Goal: Task Accomplishment & Management: Manage account settings

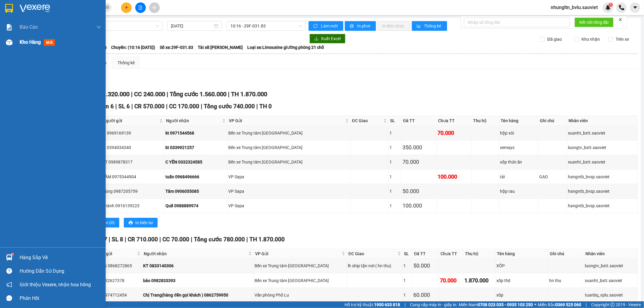
click at [25, 44] on span "Kho hàng" at bounding box center [30, 42] width 21 height 6
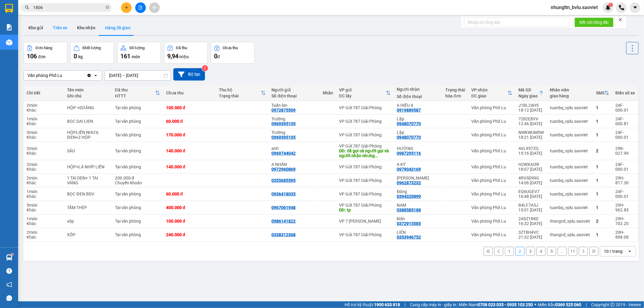
click at [59, 28] on button "Trên xe" at bounding box center [60, 28] width 24 height 14
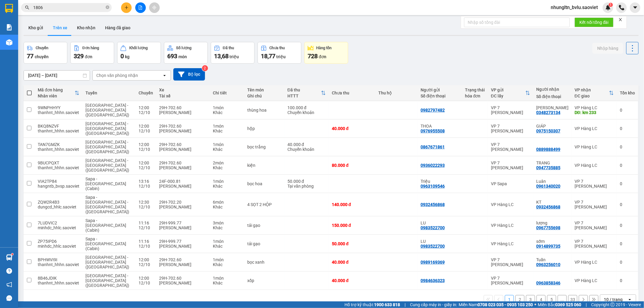
click at [142, 75] on div "Chọn văn phòng nhận" at bounding box center [127, 76] width 69 height 10
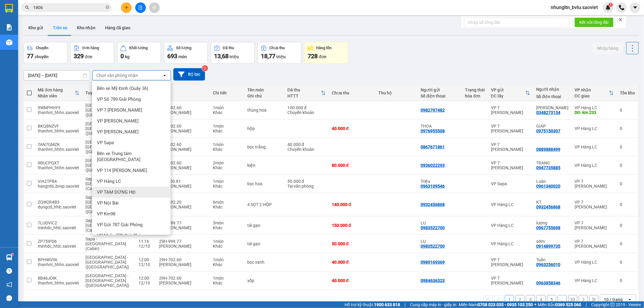
scroll to position [13, 0]
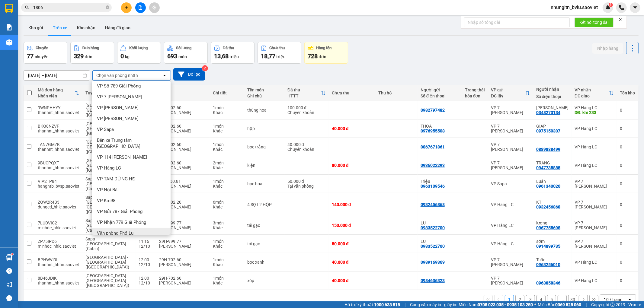
click at [145, 228] on div "Văn phòng Phố Lu" at bounding box center [131, 233] width 78 height 11
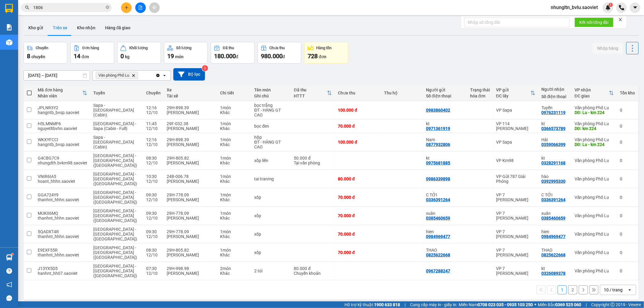
click at [571, 286] on button "2" at bounding box center [572, 290] width 9 height 9
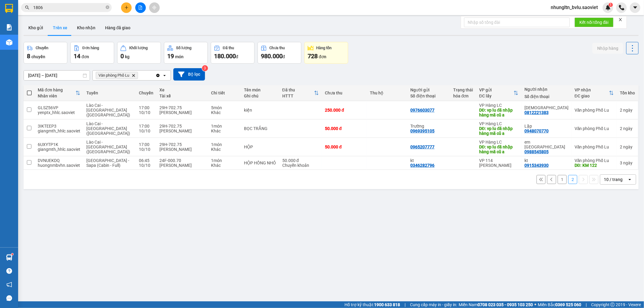
click at [560, 181] on button "1" at bounding box center [561, 179] width 9 height 9
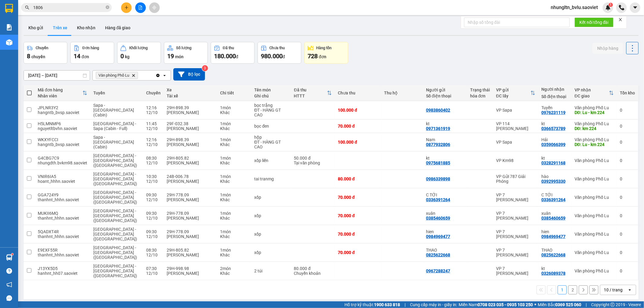
click at [53, 8] on input "1806" at bounding box center [68, 7] width 71 height 7
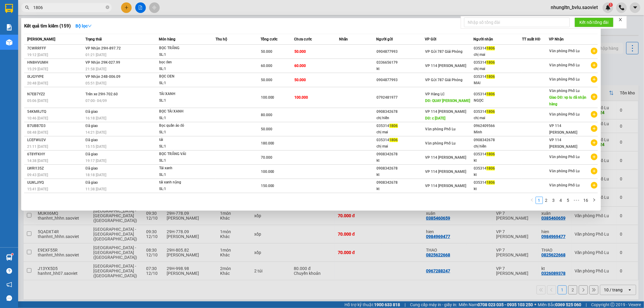
click at [53, 8] on input "1806" at bounding box center [68, 7] width 71 height 7
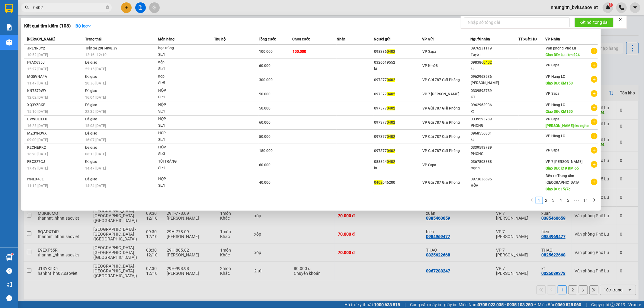
click at [88, 8] on input "0402" at bounding box center [68, 7] width 71 height 7
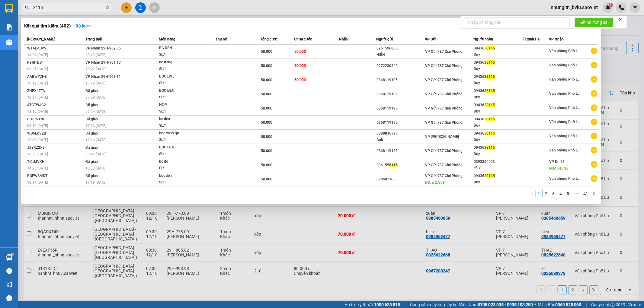
type input "8115"
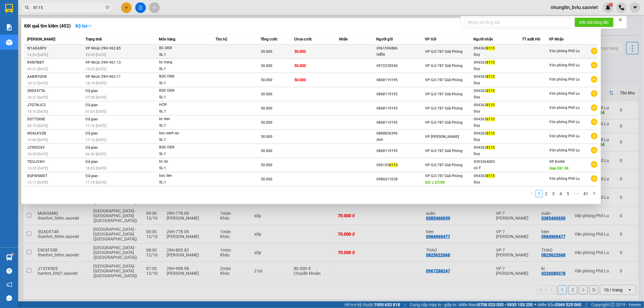
click at [345, 50] on td at bounding box center [357, 52] width 37 height 14
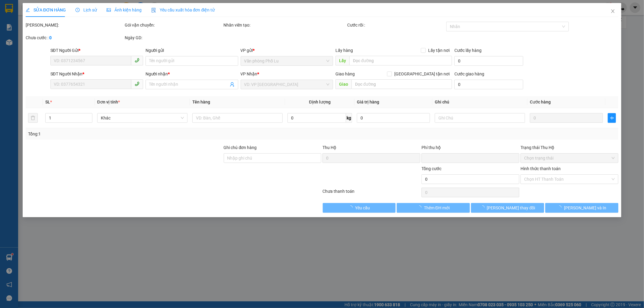
type input "0961596886"
type input "HIỀN"
type input "0943638115"
type input "Duy"
type input "0"
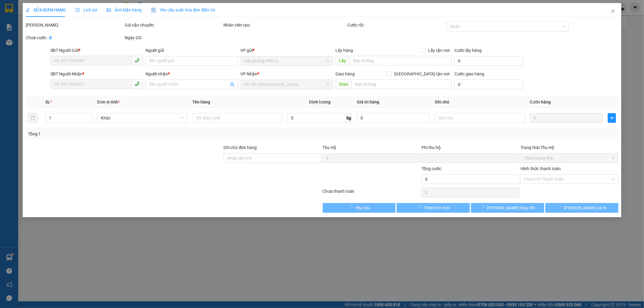
type input "50.000"
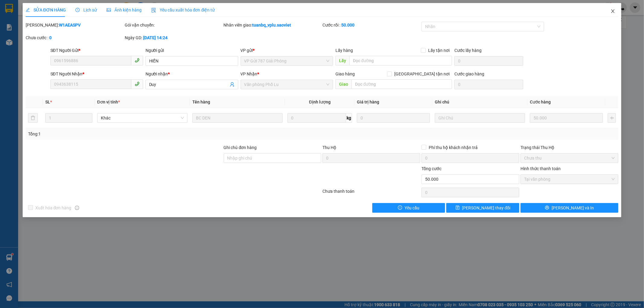
click at [617, 10] on span "Close" at bounding box center [612, 11] width 17 height 17
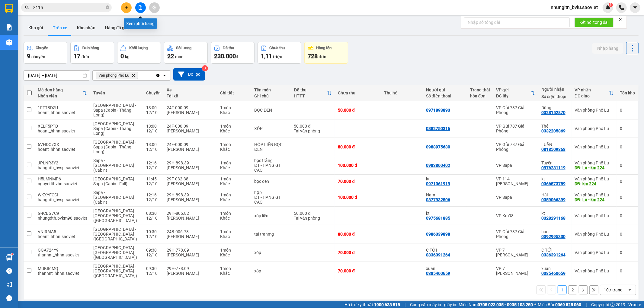
click at [143, 10] on button at bounding box center [140, 7] width 11 height 11
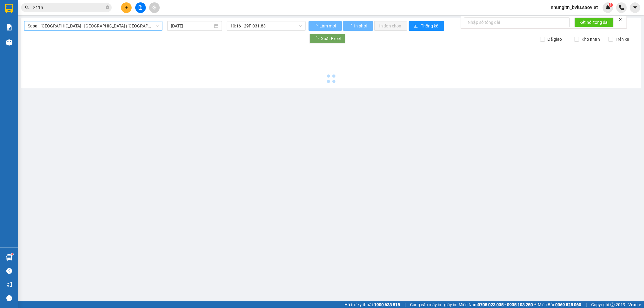
click at [119, 27] on span "Sapa - Lào Cai - Hà Nội (Giường)" at bounding box center [93, 25] width 131 height 9
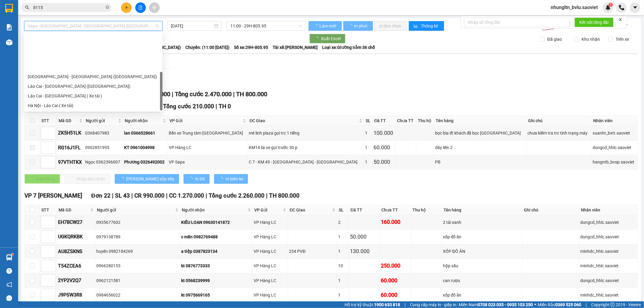
scroll to position [48, 0]
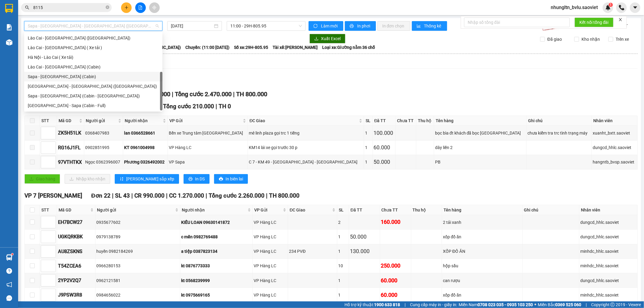
click at [62, 75] on div "Sapa - Hà Nội (Cabin)" at bounding box center [93, 76] width 131 height 7
type input "12/10/2025"
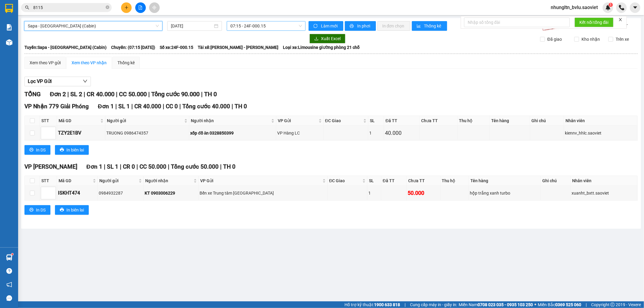
click at [265, 26] on span "07:15 - 24F-000.15" at bounding box center [265, 25] width 71 height 9
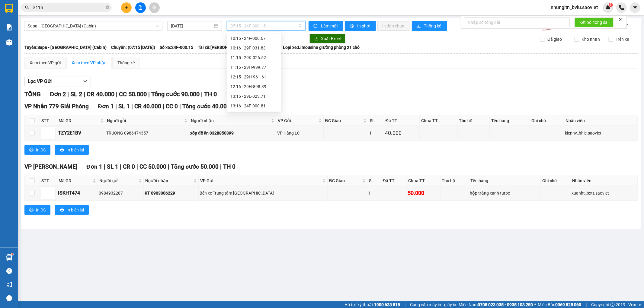
scroll to position [67, 0]
click at [267, 58] on div "12:16 - 29H-898.39" at bounding box center [253, 58] width 47 height 7
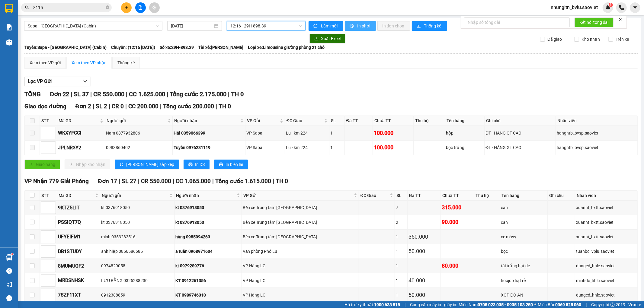
click at [357, 26] on span "In phơi" at bounding box center [364, 26] width 14 height 7
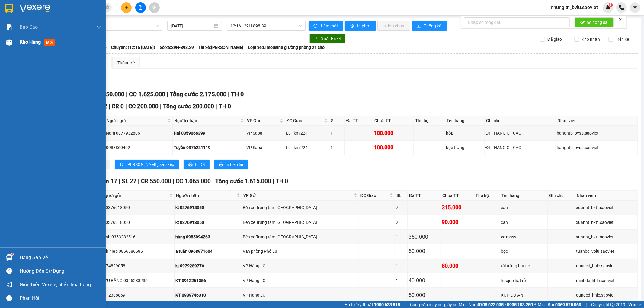
click at [23, 44] on span "Kho hàng" at bounding box center [30, 42] width 21 height 6
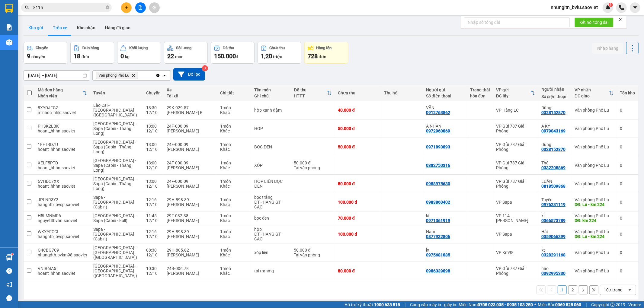
click at [35, 30] on button "Kho gửi" at bounding box center [36, 28] width 24 height 14
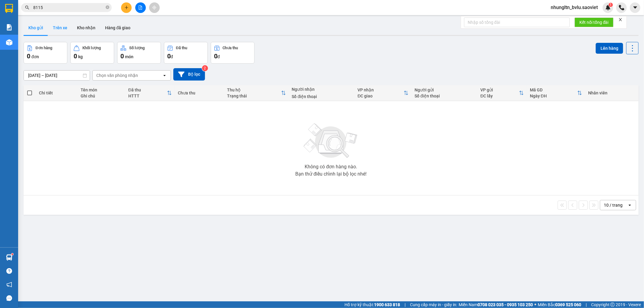
click at [62, 27] on button "Trên xe" at bounding box center [60, 28] width 24 height 14
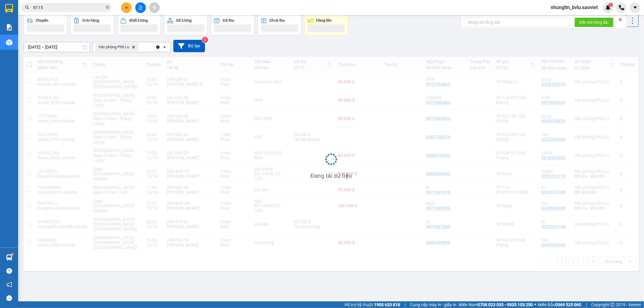
scroll to position [28, 0]
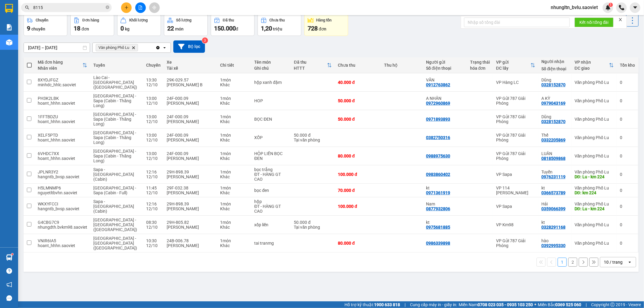
click at [581, 260] on icon at bounding box center [583, 262] width 4 height 4
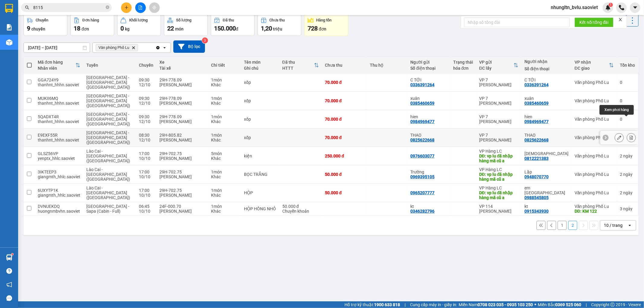
click at [629, 136] on icon at bounding box center [631, 138] width 4 height 4
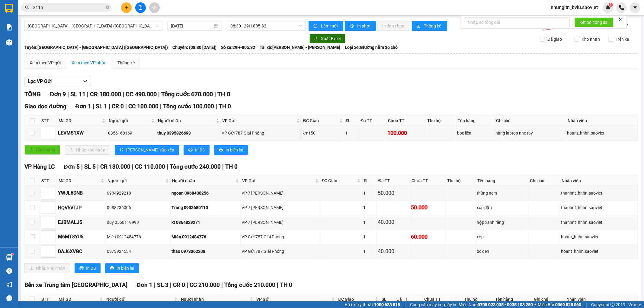
scroll to position [129, 0]
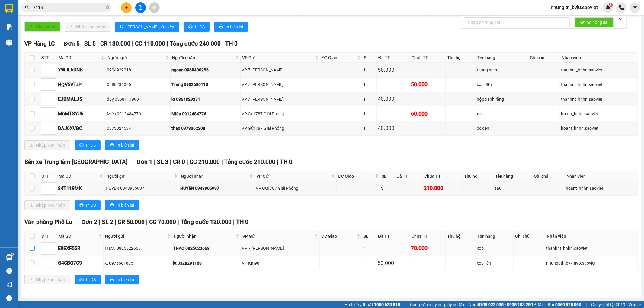
click at [32, 249] on input "checkbox" at bounding box center [32, 248] width 5 height 5
checkbox input "true"
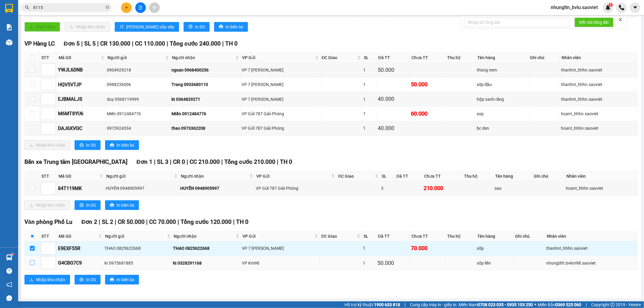
click at [32, 263] on input "checkbox" at bounding box center [32, 262] width 5 height 5
checkbox input "true"
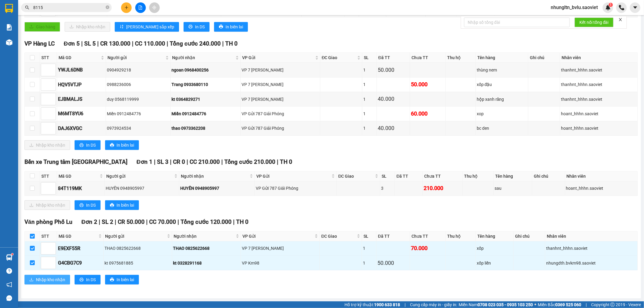
click at [37, 277] on span "Nhập kho nhận" at bounding box center [50, 279] width 29 height 7
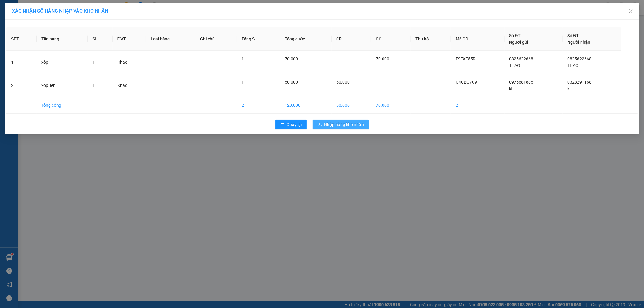
click at [339, 124] on span "Nhập hàng kho nhận" at bounding box center [344, 124] width 40 height 7
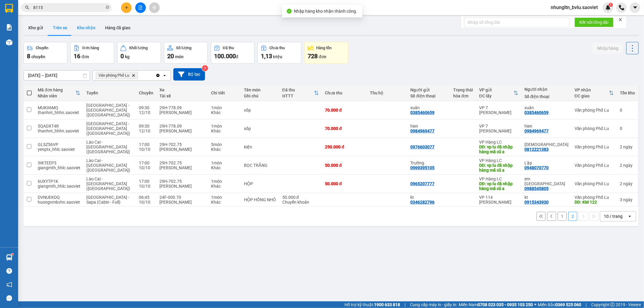
click at [92, 27] on button "Kho nhận" at bounding box center [86, 28] width 28 height 14
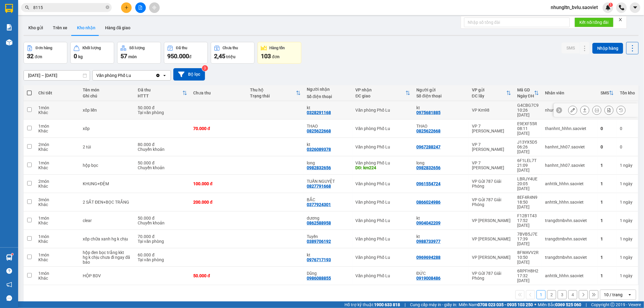
click at [284, 109] on td at bounding box center [275, 110] width 57 height 18
checkbox input "true"
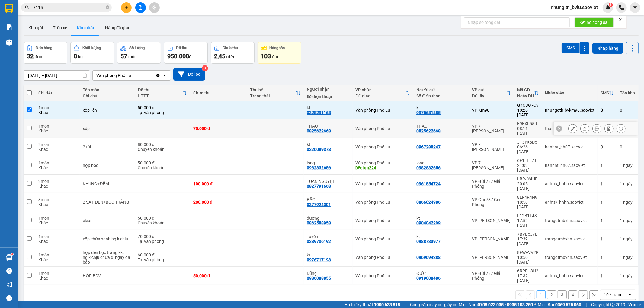
click at [281, 121] on td at bounding box center [275, 129] width 57 height 18
checkbox input "true"
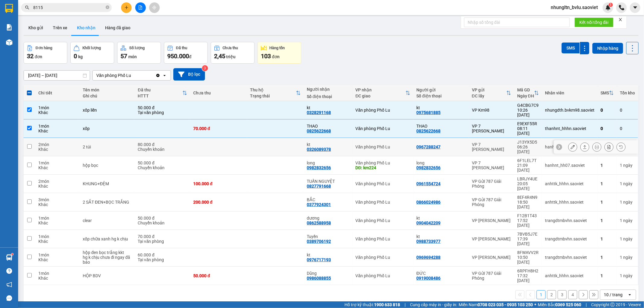
click at [240, 138] on td at bounding box center [218, 147] width 57 height 18
checkbox input "true"
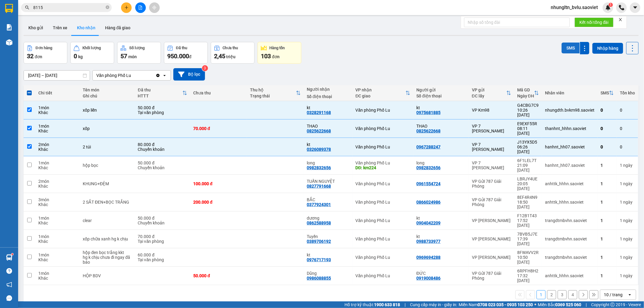
click at [561, 47] on button "SMS" at bounding box center [570, 48] width 18 height 11
click at [65, 9] on input "8115" at bounding box center [68, 7] width 71 height 7
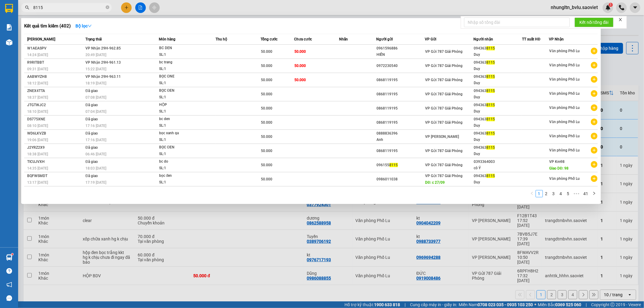
click at [65, 9] on input "8115" at bounding box center [68, 7] width 71 height 7
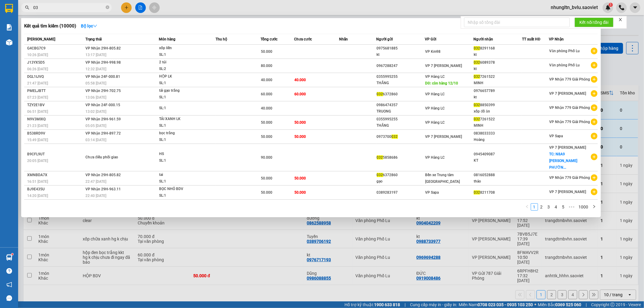
type input "0"
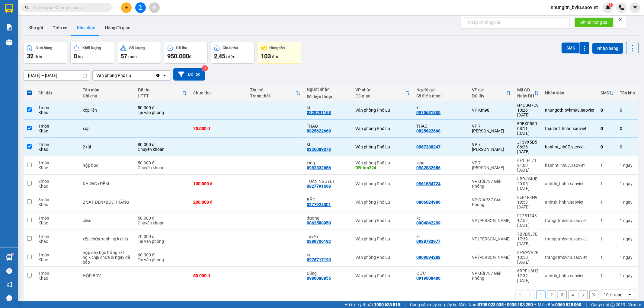
type input "3"
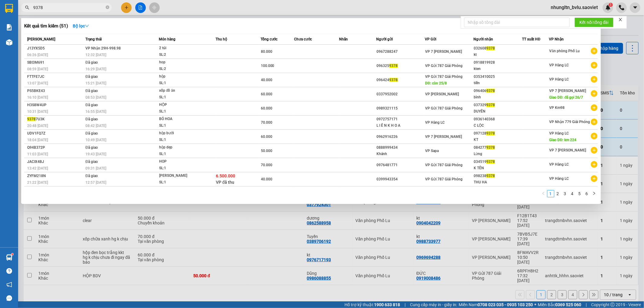
type input "9378"
click at [139, 8] on div at bounding box center [322, 154] width 644 height 308
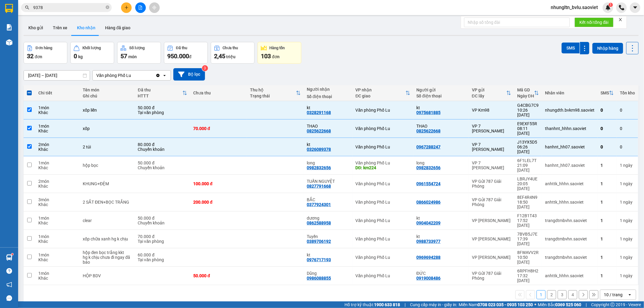
click at [137, 6] on button at bounding box center [140, 7] width 11 height 11
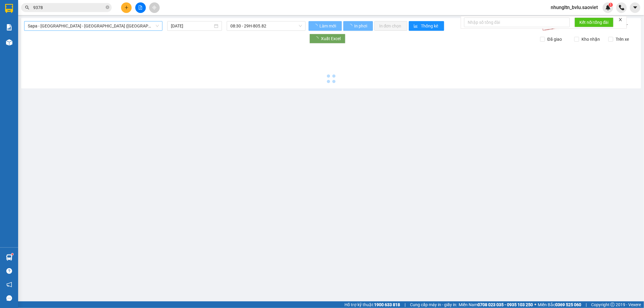
click at [121, 26] on span "Sapa - Lào Cai - Hà Nội (Giường)" at bounding box center [93, 25] width 131 height 9
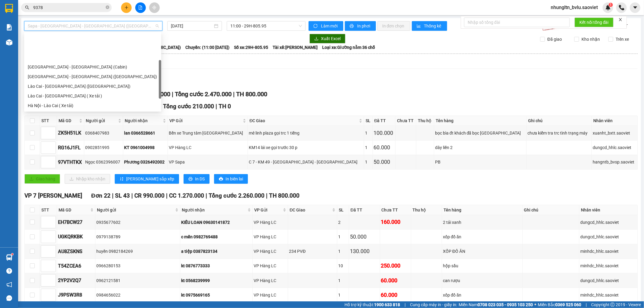
scroll to position [34, 0]
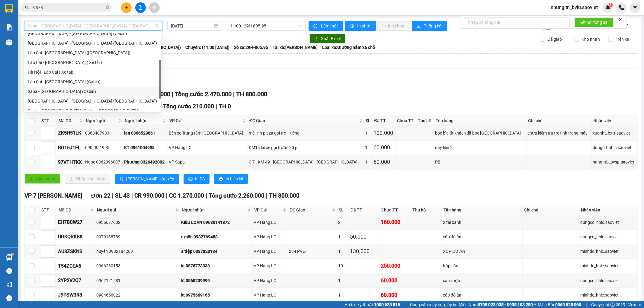
click at [56, 94] on div "Sapa - Hà Nội (Cabin)" at bounding box center [93, 91] width 130 height 7
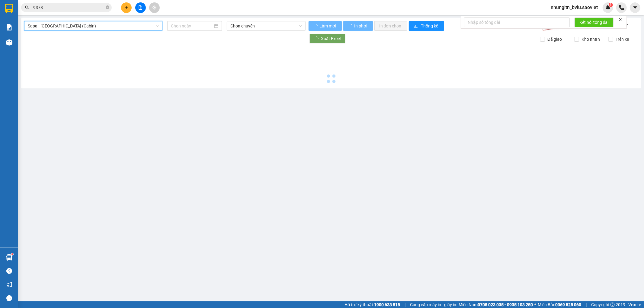
type input "12/10/2025"
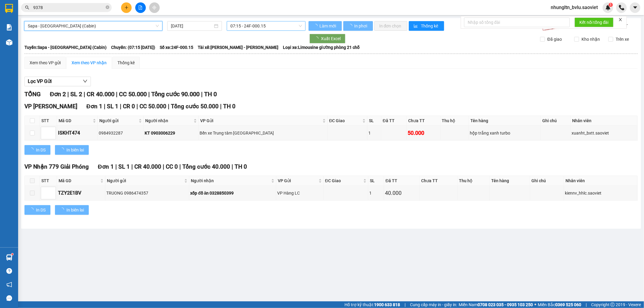
click at [282, 28] on span "07:15 - 24F-000.15" at bounding box center [265, 25] width 71 height 9
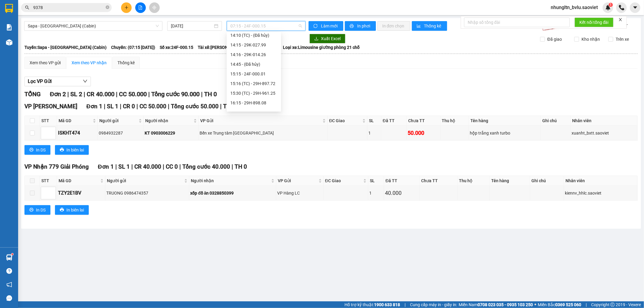
scroll to position [101, 0]
click at [269, 35] on div "13:15 - 29E-023.71" at bounding box center [253, 34] width 47 height 7
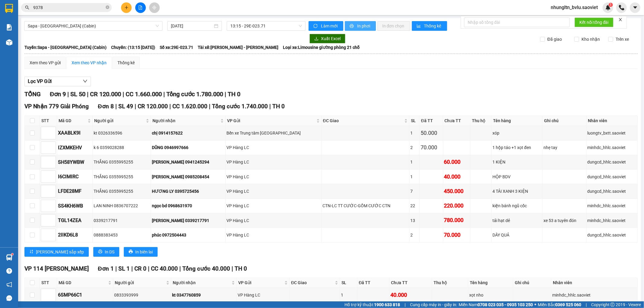
click at [364, 26] on span "In phơi" at bounding box center [364, 26] width 14 height 7
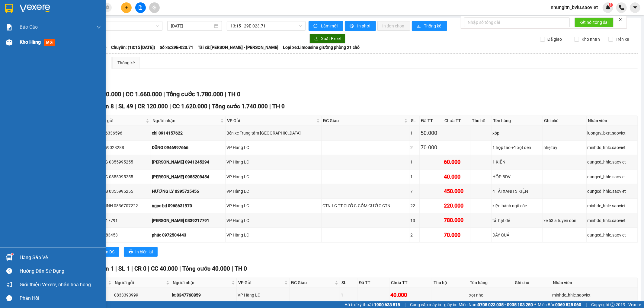
click at [29, 43] on span "Kho hàng" at bounding box center [30, 42] width 21 height 6
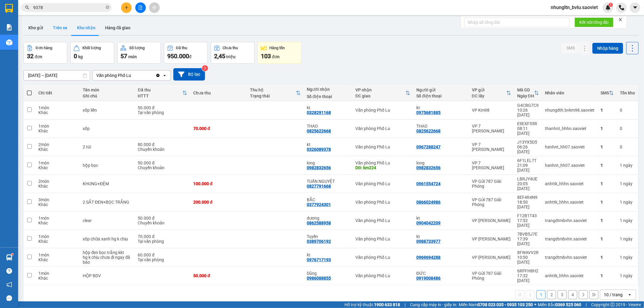
click at [60, 26] on button "Trên xe" at bounding box center [60, 28] width 24 height 14
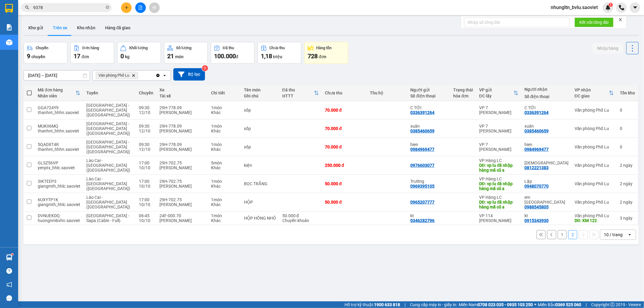
click at [557, 230] on button "1" at bounding box center [561, 234] width 9 height 9
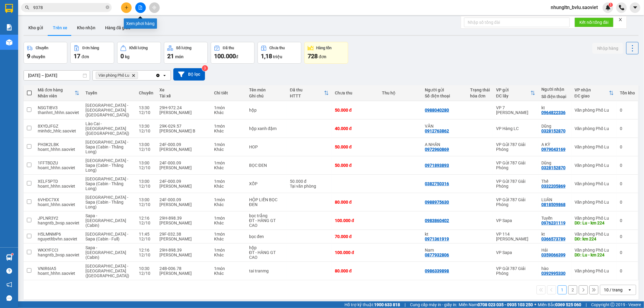
click at [139, 8] on icon "file-add" at bounding box center [140, 7] width 3 height 4
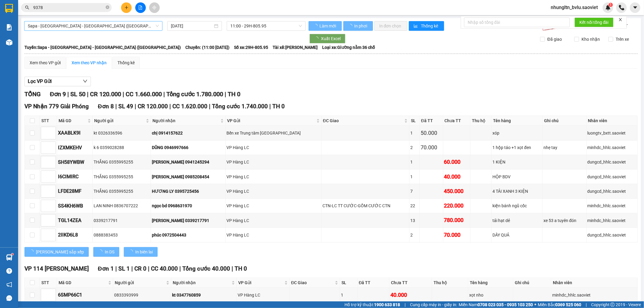
click at [104, 29] on span "Sapa - Lào Cai - Hà Nội (Giường)" at bounding box center [93, 25] width 131 height 9
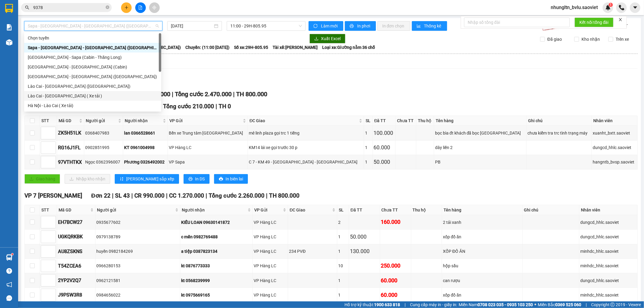
scroll to position [48, 0]
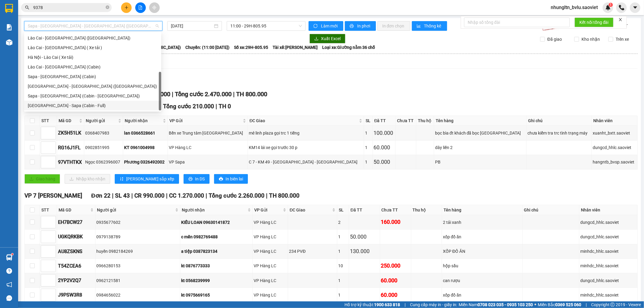
click at [83, 107] on div "Hà Nội - Sapa (Cabin - Full)" at bounding box center [93, 105] width 130 height 7
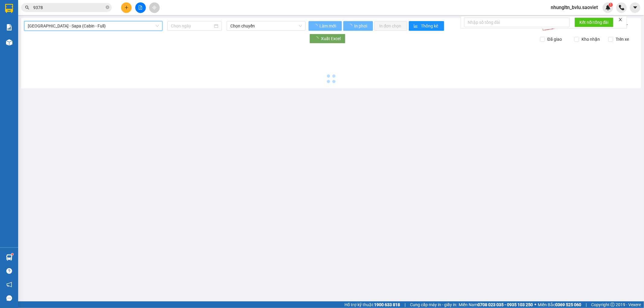
type input "12/10/2025"
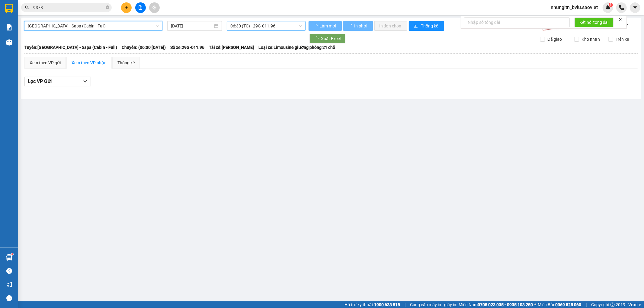
click at [275, 27] on span "06:30 (TC) - 29G-011.96" at bounding box center [265, 25] width 71 height 9
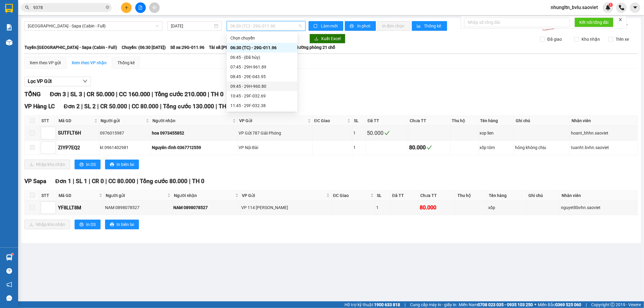
click at [279, 83] on div "09:45 - 29H-960.80" at bounding box center [261, 86] width 63 height 7
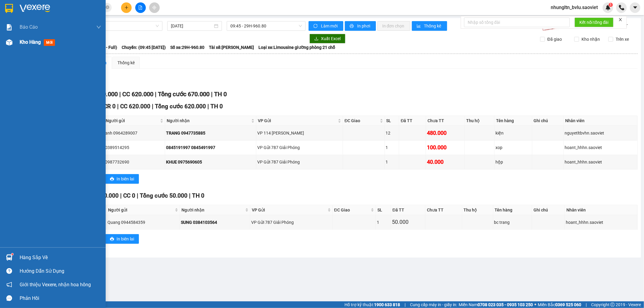
click at [35, 43] on span "Kho hàng" at bounding box center [30, 42] width 21 height 6
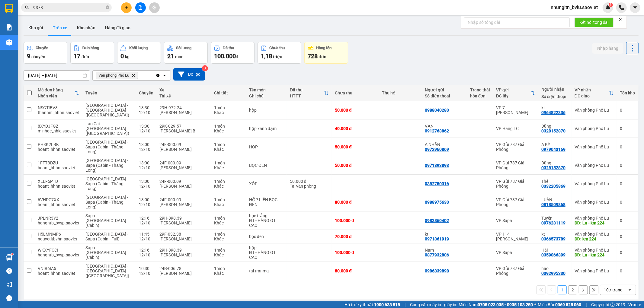
click at [571, 286] on button "2" at bounding box center [572, 290] width 9 height 9
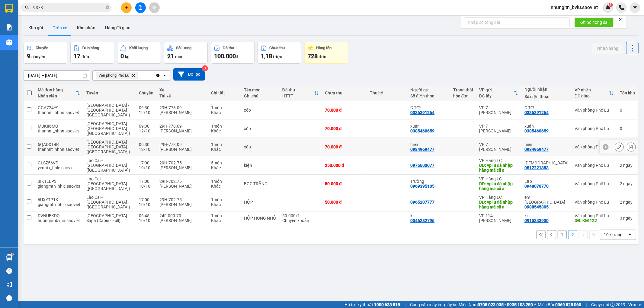
click at [630, 145] on icon at bounding box center [631, 147] width 3 height 4
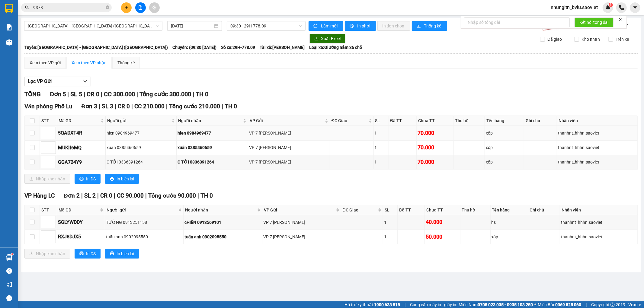
click at [333, 133] on td at bounding box center [352, 133] width 44 height 14
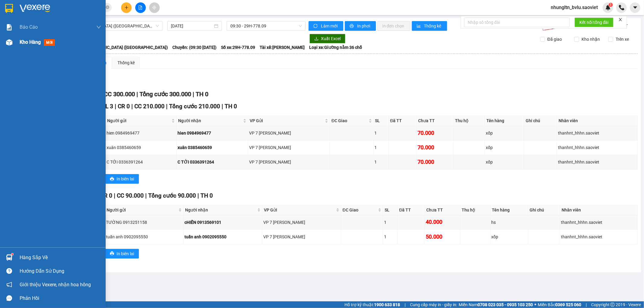
click at [32, 43] on span "Kho hàng" at bounding box center [30, 42] width 21 height 6
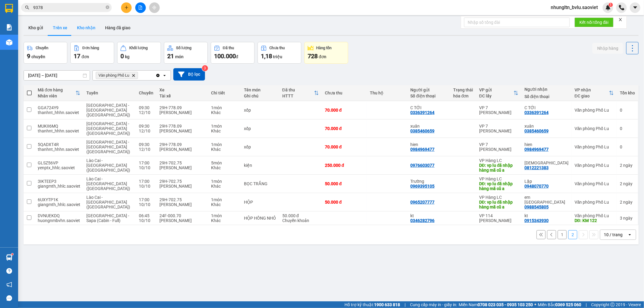
click at [90, 29] on button "Kho nhận" at bounding box center [86, 28] width 28 height 14
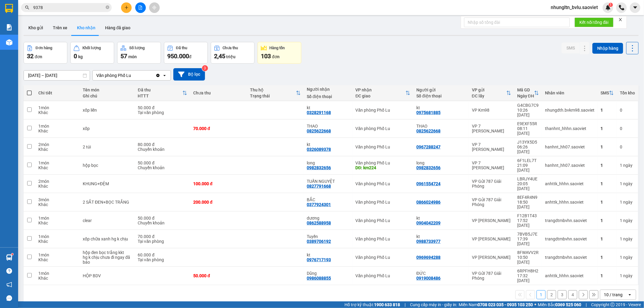
click at [568, 290] on button "4" at bounding box center [572, 294] width 9 height 9
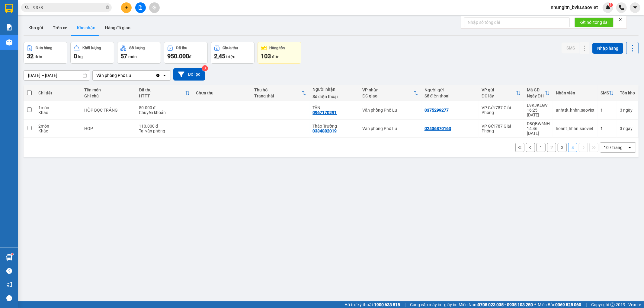
click at [557, 143] on button "3" at bounding box center [561, 147] width 9 height 9
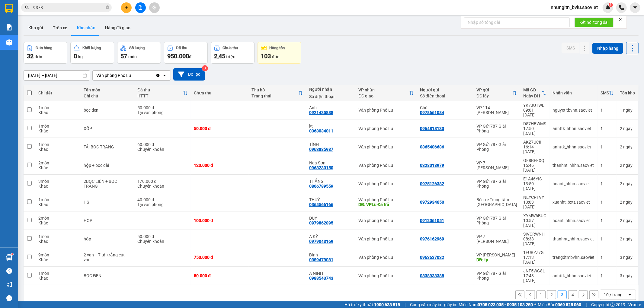
drag, startPoint x: 56, startPoint y: 25, endPoint x: 561, endPoint y: 263, distance: 558.2
click at [434, 258] on div "ver 1.8.146 Kho gửi Trên xe Kho nhận Hàng đã giao Đơn hàng 32 đơn Khối lượng 0 …" at bounding box center [331, 172] width 620 height 308
click at [536, 290] on button "1" at bounding box center [540, 294] width 9 height 9
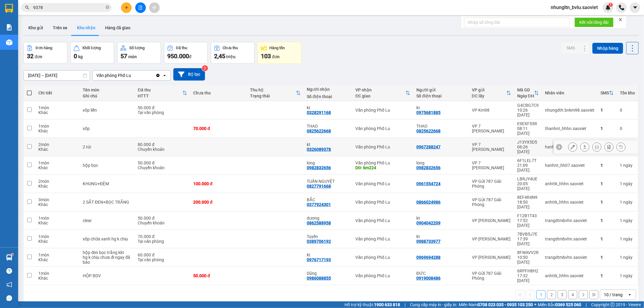
click at [200, 138] on td at bounding box center [218, 147] width 57 height 18
checkbox input "true"
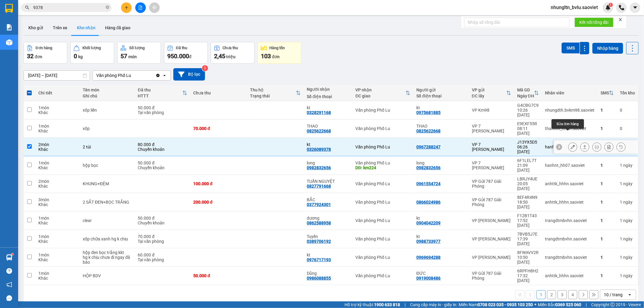
click at [570, 145] on icon at bounding box center [572, 147] width 4 height 4
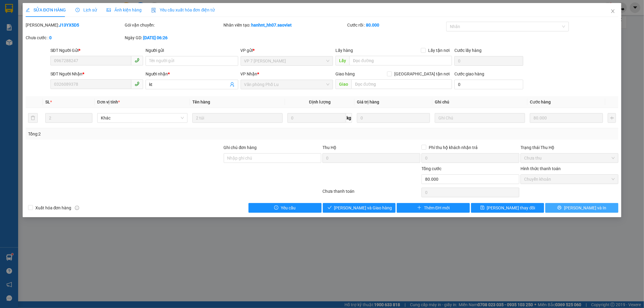
type input "0967288247"
type input "0326089378"
type input "kt"
type input "0"
type input "80.000"
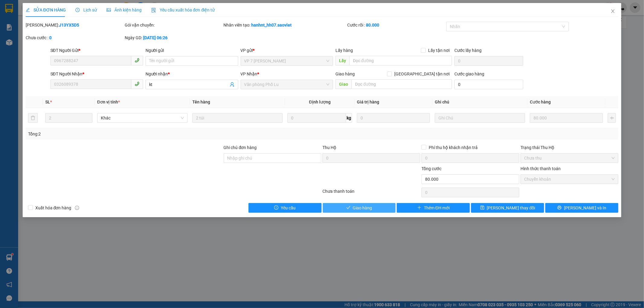
click at [372, 209] on button "Giao hàng" at bounding box center [359, 208] width 73 height 10
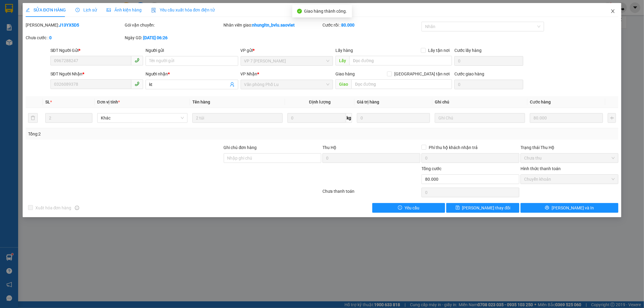
click at [614, 12] on icon "close" at bounding box center [612, 11] width 3 height 4
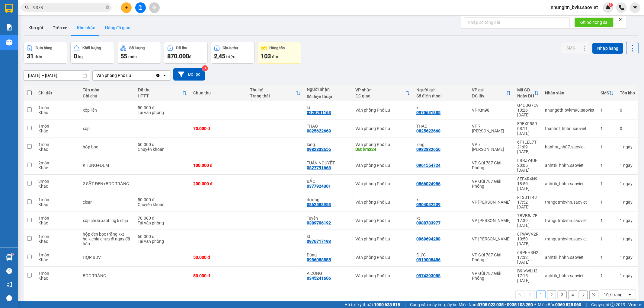
click at [117, 28] on button "Hàng đã giao" at bounding box center [117, 28] width 35 height 14
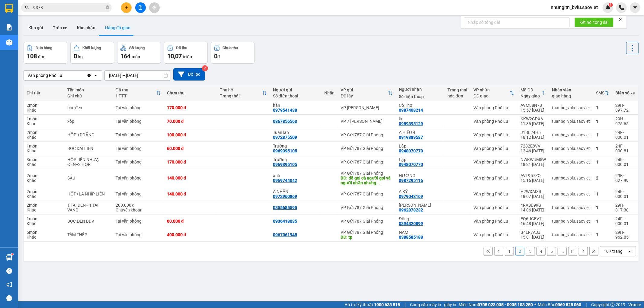
click at [505, 254] on button "1" at bounding box center [509, 251] width 9 height 9
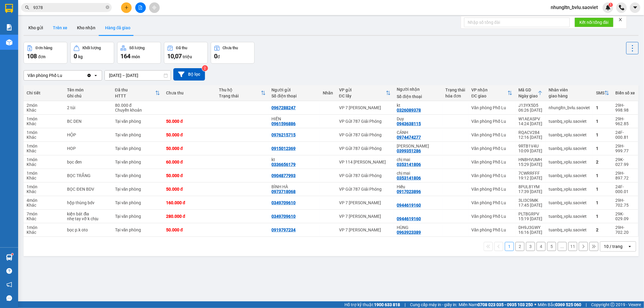
click at [59, 28] on button "Trên xe" at bounding box center [60, 28] width 24 height 14
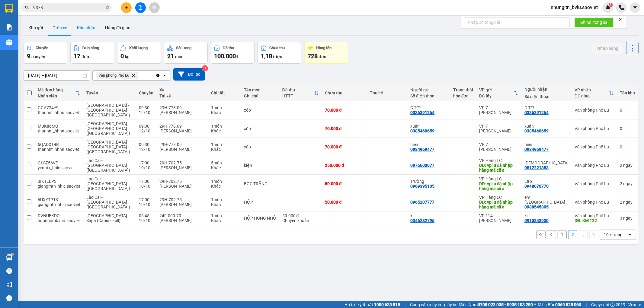
click at [84, 21] on button "Kho nhận" at bounding box center [86, 28] width 28 height 14
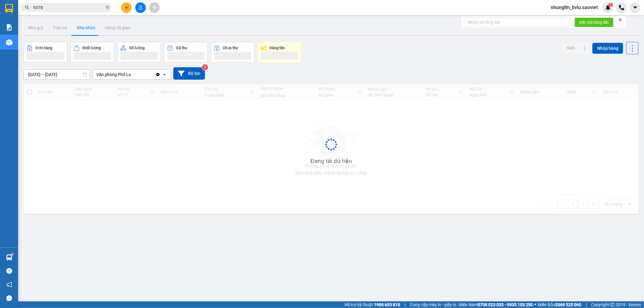
click at [81, 26] on button "Kho nhận" at bounding box center [86, 28] width 28 height 14
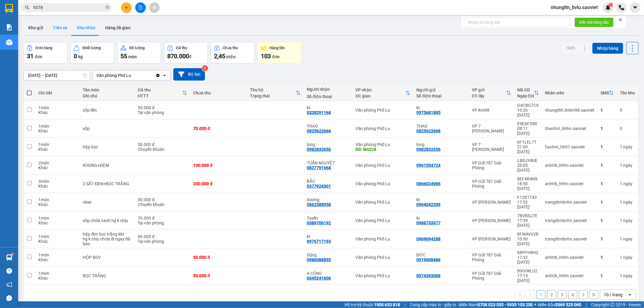
click at [57, 27] on button "Trên xe" at bounding box center [60, 28] width 24 height 14
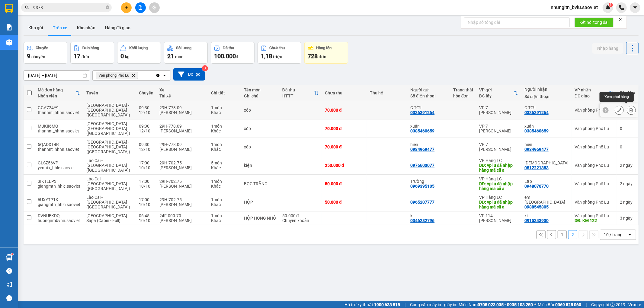
click at [630, 108] on icon at bounding box center [631, 110] width 3 height 4
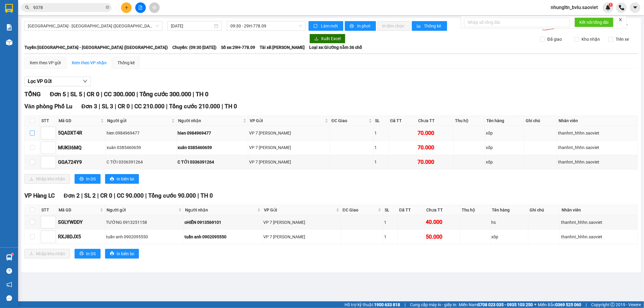
click at [30, 133] on input "checkbox" at bounding box center [32, 133] width 5 height 5
checkbox input "true"
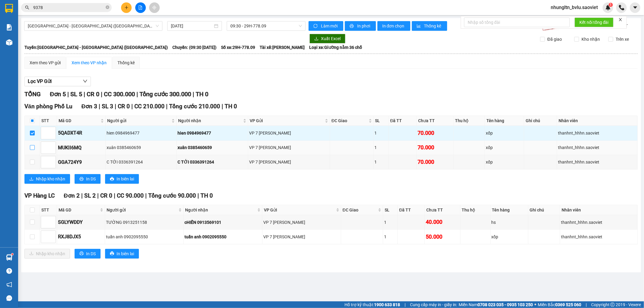
click at [32, 146] on input "checkbox" at bounding box center [32, 147] width 5 height 5
checkbox input "true"
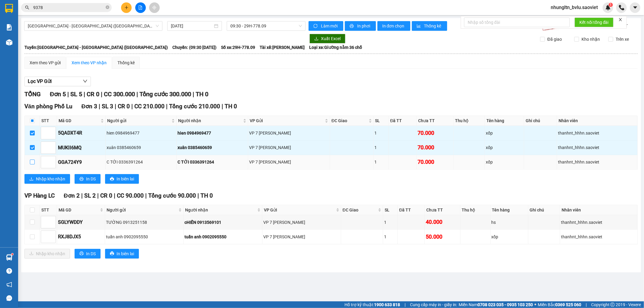
click at [33, 162] on input "checkbox" at bounding box center [32, 162] width 5 height 5
checkbox input "true"
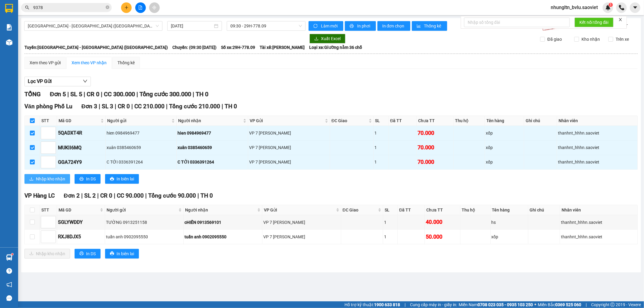
click at [33, 177] on button "Nhập kho nhận" at bounding box center [47, 179] width 46 height 10
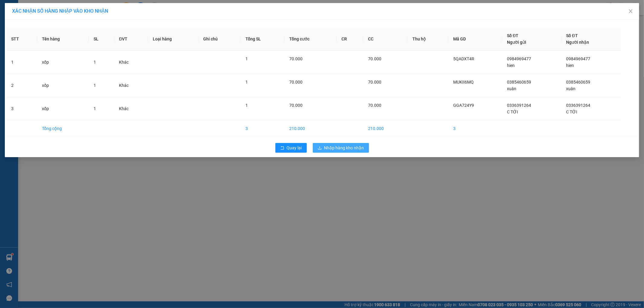
click at [335, 150] on span "Nhập hàng kho nhận" at bounding box center [344, 148] width 40 height 7
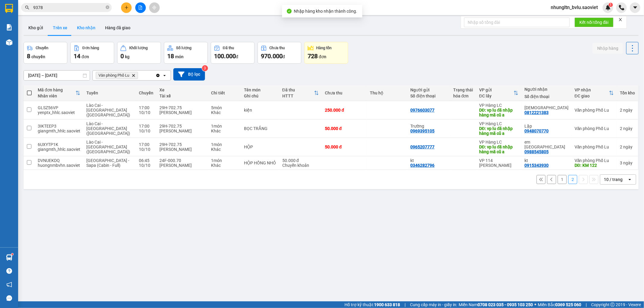
click at [91, 26] on button "Kho nhận" at bounding box center [86, 28] width 28 height 14
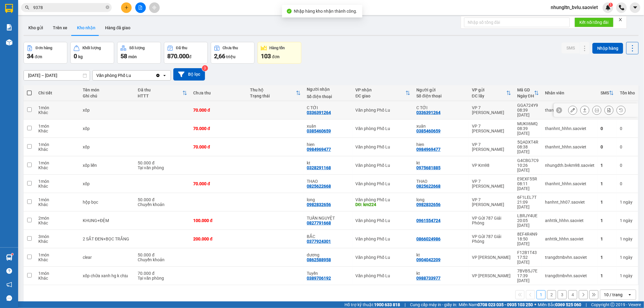
click at [260, 112] on td at bounding box center [275, 110] width 57 height 18
checkbox input "true"
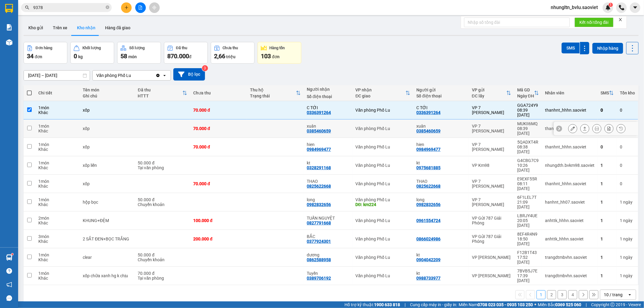
click at [257, 122] on td at bounding box center [275, 129] width 57 height 18
checkbox input "true"
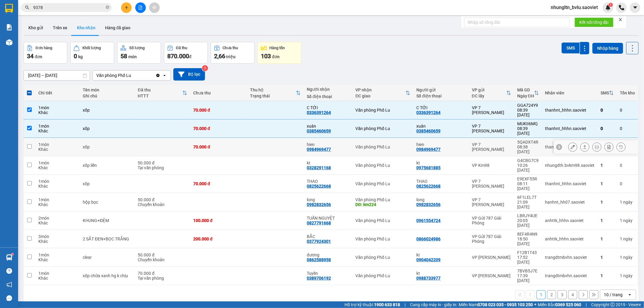
click at [257, 138] on td at bounding box center [275, 147] width 57 height 18
checkbox input "true"
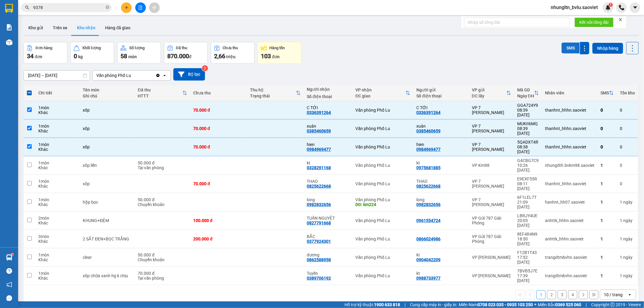
click at [566, 44] on button "SMS" at bounding box center [570, 48] width 18 height 11
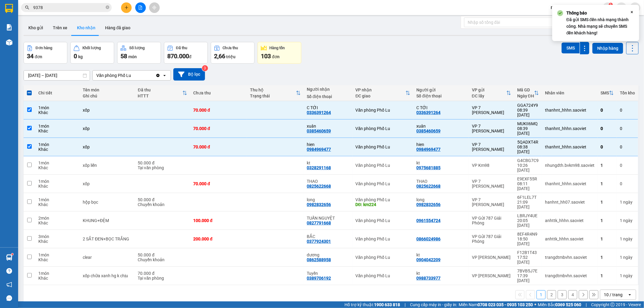
click at [379, 52] on div "Đơn hàng 34 đơn Khối lượng 0 kg Số lượng 58 món Đã thu 870.000 đ Chưa thu 2,66 …" at bounding box center [331, 53] width 615 height 22
click at [48, 8] on input "9378" at bounding box center [68, 7] width 71 height 7
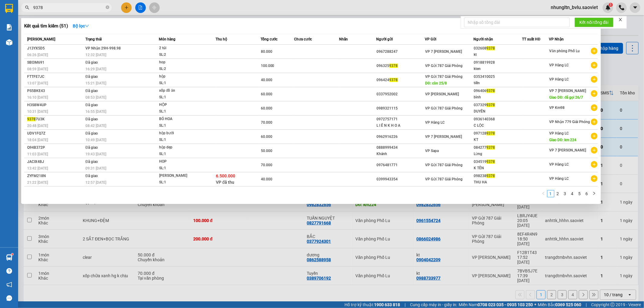
click at [48, 8] on input "9378" at bounding box center [68, 7] width 71 height 7
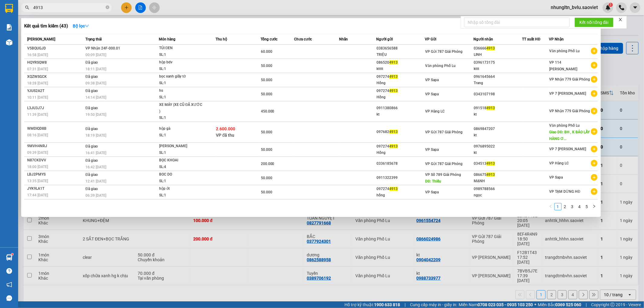
click at [223, 7] on div at bounding box center [322, 154] width 644 height 308
click at [85, 9] on input "4913" at bounding box center [68, 7] width 71 height 7
type input "0"
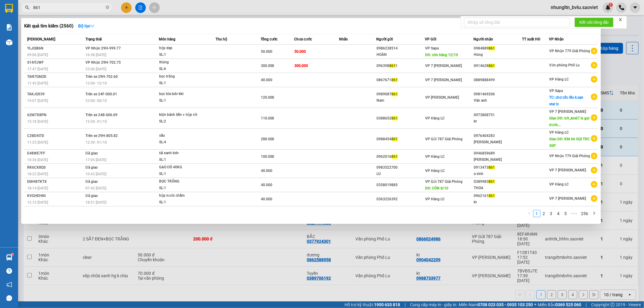
click at [33, 7] on span "861" at bounding box center [66, 7] width 91 height 9
click at [34, 8] on input "861" at bounding box center [68, 7] width 71 height 7
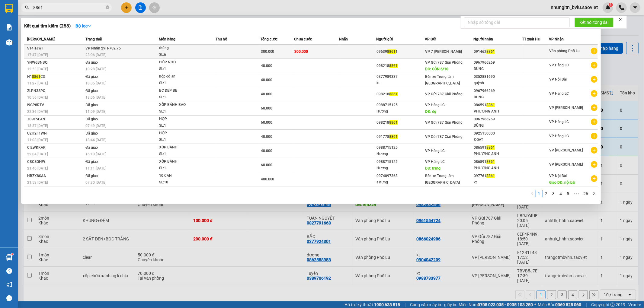
type input "8861"
click at [195, 55] on div "SL: 6" at bounding box center [181, 55] width 45 height 7
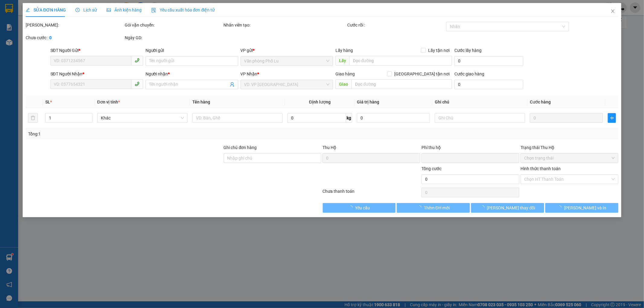
type input "0963988611"
type input "0914628861"
type input "0"
type input "300.000"
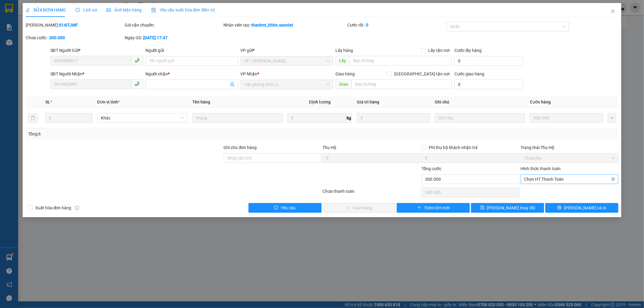
click at [578, 182] on span "Chọn HT Thanh Toán" at bounding box center [569, 179] width 91 height 9
click at [561, 191] on div "Tại văn phòng" at bounding box center [569, 191] width 91 height 7
type input "0"
click at [385, 207] on button "Lưu và Giao hàng" at bounding box center [359, 208] width 73 height 10
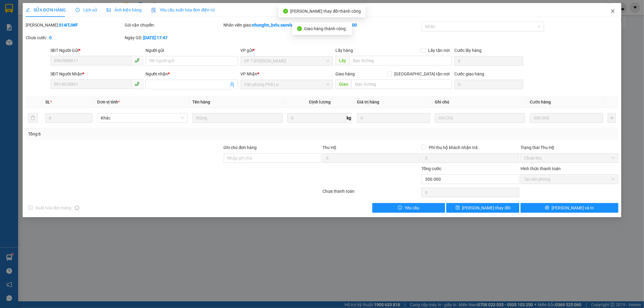
click at [611, 13] on icon "close" at bounding box center [612, 11] width 5 height 5
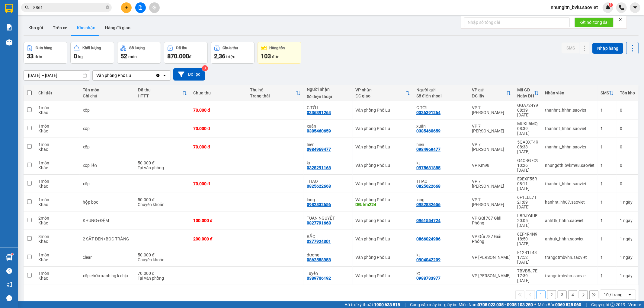
click at [367, 38] on div "ver 1.8.146 Kho gửi Trên xe Kho nhận Hàng đã giao Đơn hàng 33 đơn Khối lượng 0 …" at bounding box center [331, 172] width 620 height 308
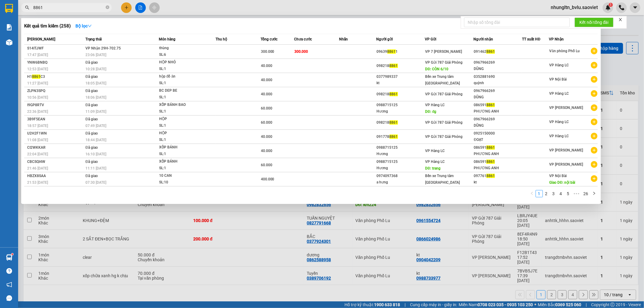
click at [43, 4] on input "8861" at bounding box center [68, 7] width 71 height 7
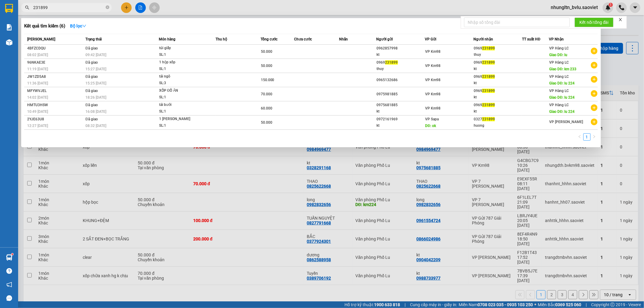
click at [36, 7] on input "231899" at bounding box center [68, 7] width 71 height 7
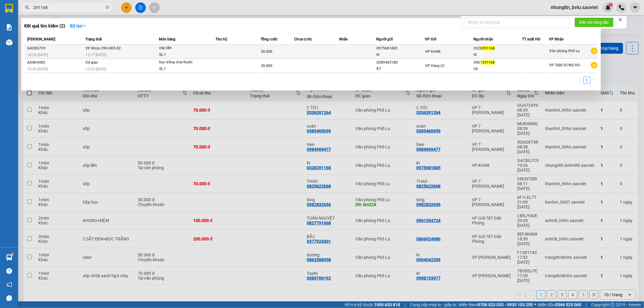
type input "291168"
click at [350, 55] on td at bounding box center [357, 52] width 37 height 14
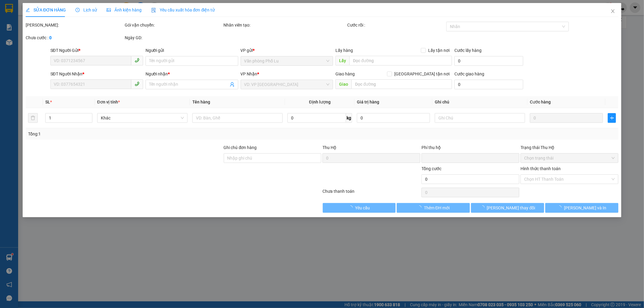
type input "0975681885"
type input "kt"
type input "0328291168"
type input "kt"
type input "0"
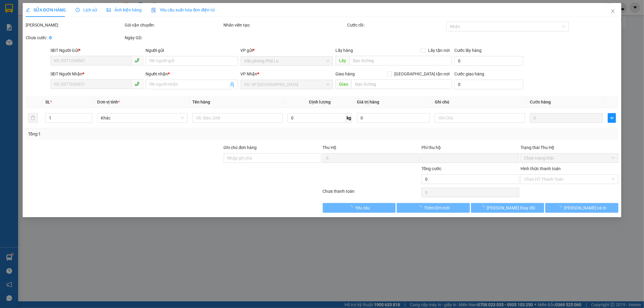
type input "50.000"
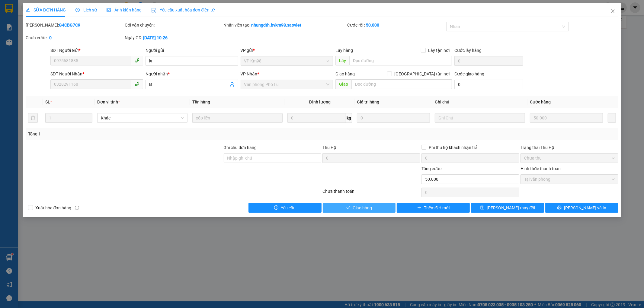
click at [376, 210] on button "Giao hàng" at bounding box center [359, 208] width 73 height 10
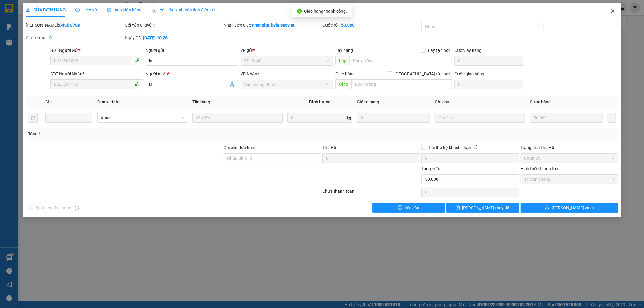
click at [610, 14] on span "Close" at bounding box center [612, 11] width 17 height 17
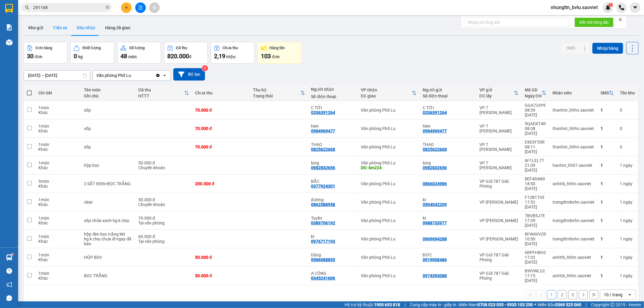
click at [61, 27] on button "Trên xe" at bounding box center [60, 28] width 24 height 14
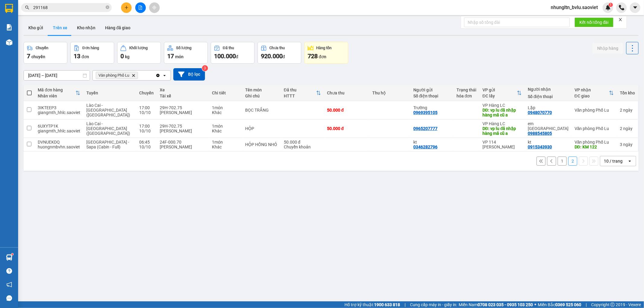
click at [557, 163] on button "1" at bounding box center [561, 161] width 9 height 9
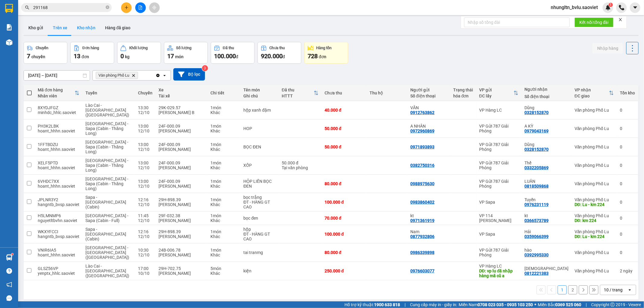
click at [80, 27] on button "Kho nhận" at bounding box center [86, 28] width 28 height 14
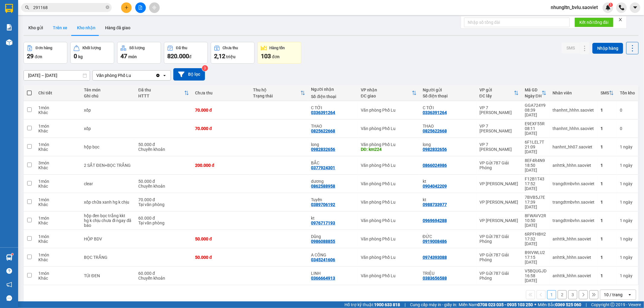
click at [55, 27] on button "Trên xe" at bounding box center [60, 28] width 24 height 14
